Goal: Navigation & Orientation: Find specific page/section

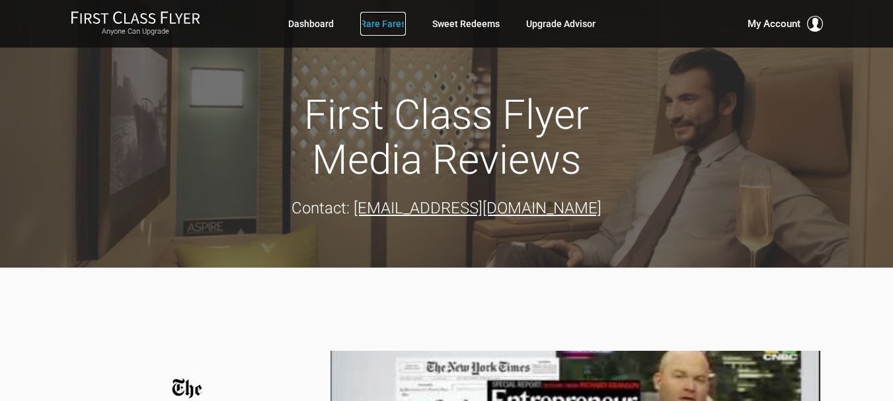
click at [375, 26] on link "Rare Fares" at bounding box center [383, 24] width 46 height 24
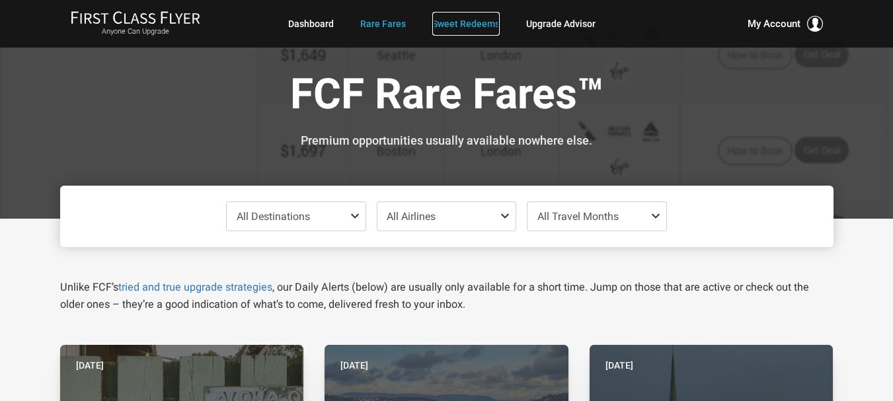
click at [473, 23] on link "Sweet Redeems" at bounding box center [465, 24] width 67 height 24
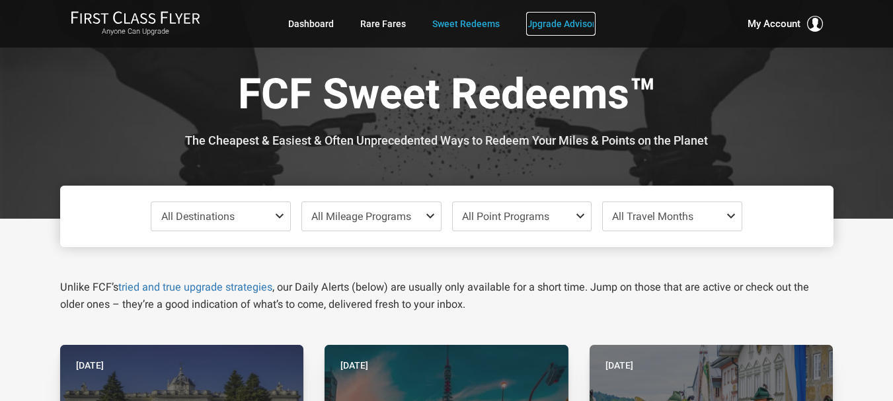
click at [553, 20] on link "Upgrade Advisor" at bounding box center [560, 24] width 69 height 24
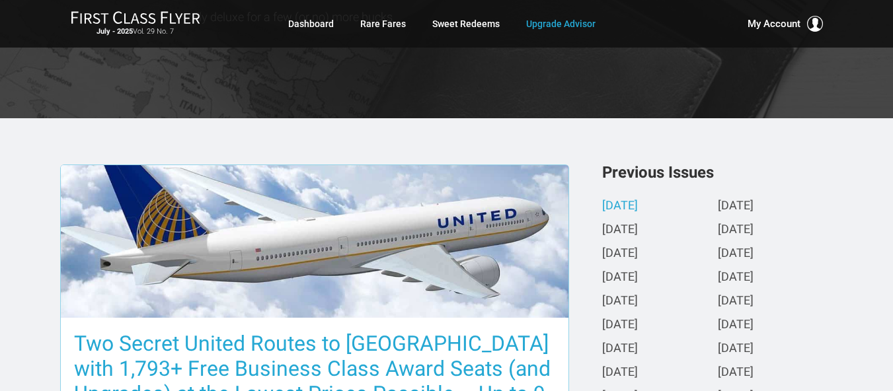
scroll to position [198, 0]
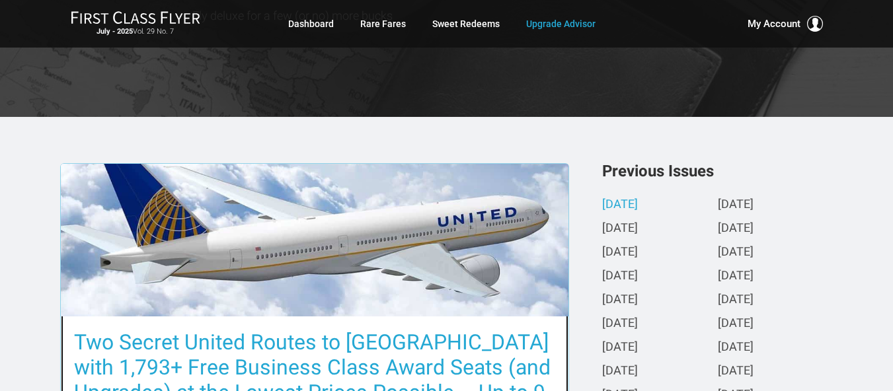
click at [381, 260] on img at bounding box center [314, 240] width 507 height 285
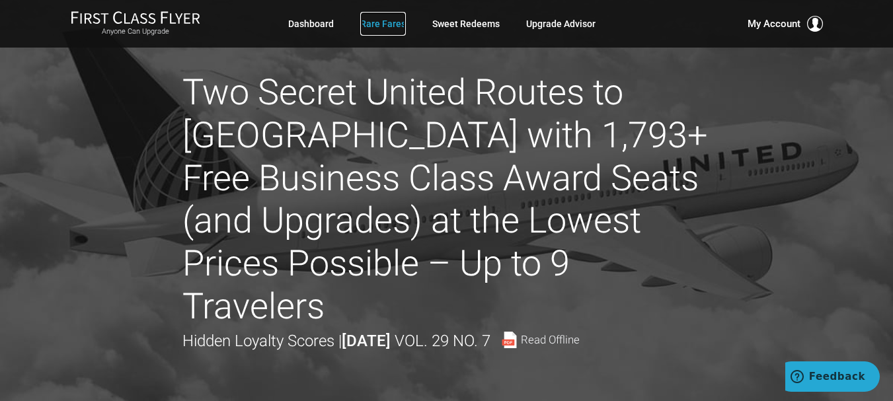
click at [394, 22] on link "Rare Fares" at bounding box center [383, 24] width 46 height 24
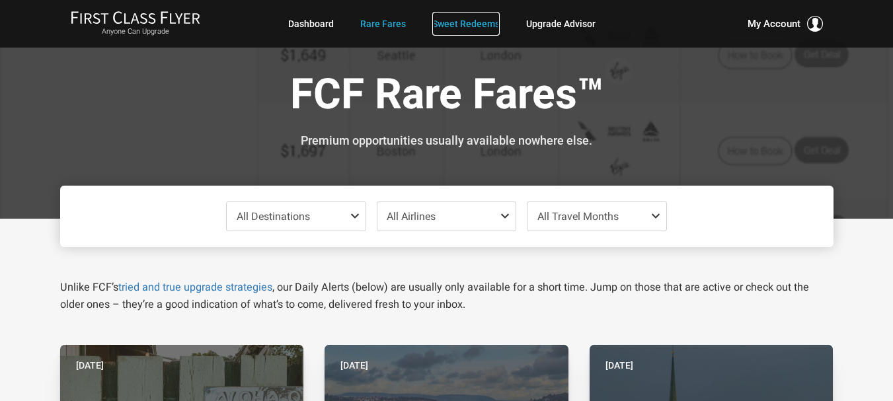
click at [472, 20] on link "Sweet Redeems" at bounding box center [465, 24] width 67 height 24
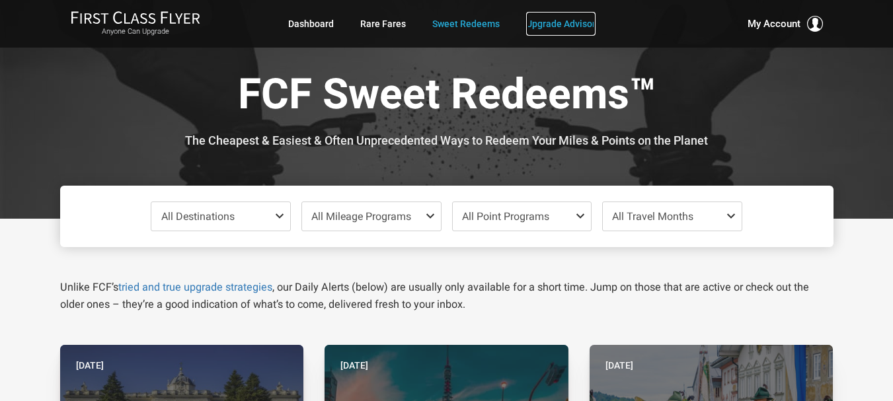
click at [532, 22] on link "Upgrade Advisor" at bounding box center [560, 24] width 69 height 24
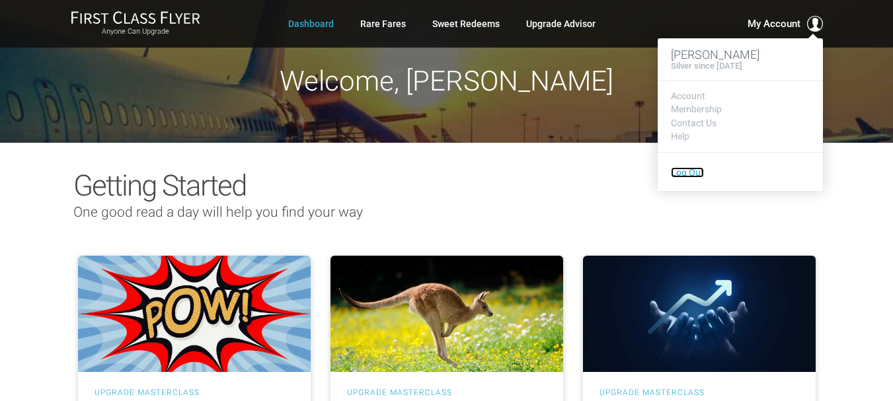
click at [688, 175] on link "Log Out" at bounding box center [687, 172] width 33 height 11
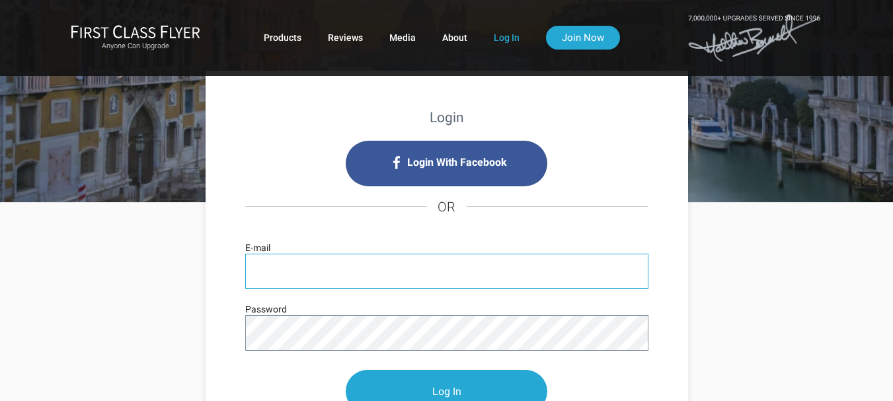
scroll to position [66, 0]
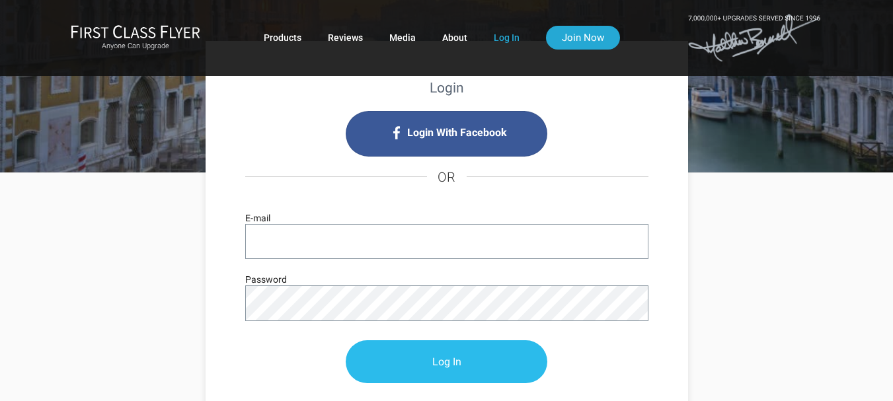
type input "[PERSON_NAME][EMAIL_ADDRESS][DOMAIN_NAME]"
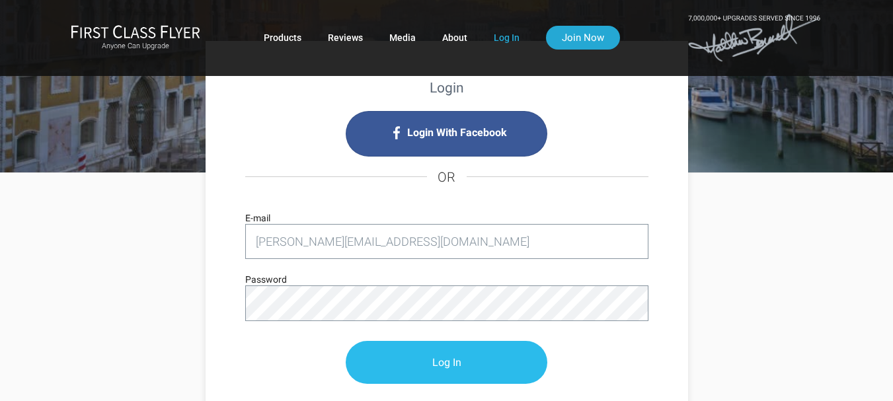
click at [439, 352] on input "Log In" at bounding box center [447, 362] width 202 height 43
